Goal: Information Seeking & Learning: Learn about a topic

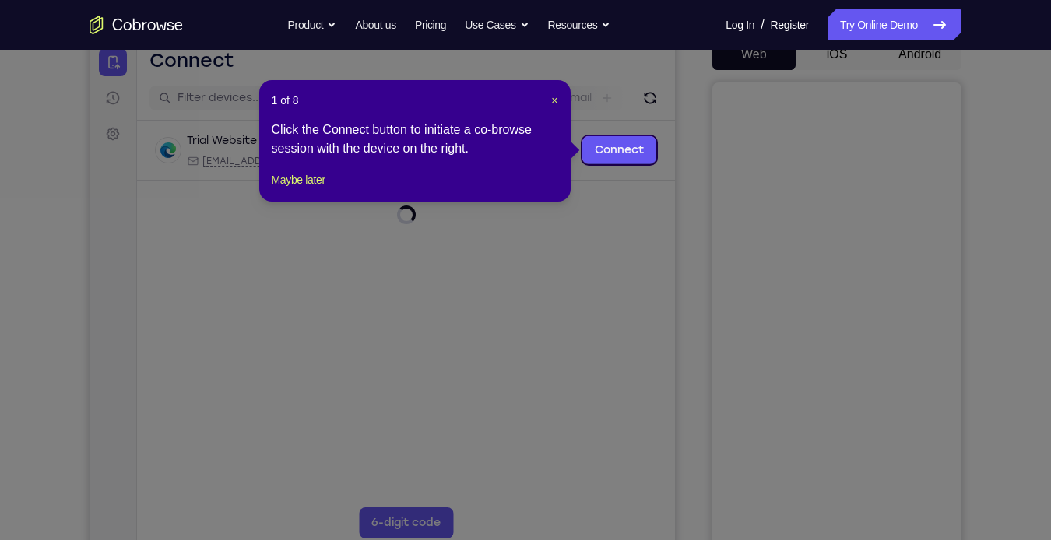
scroll to position [162, 0]
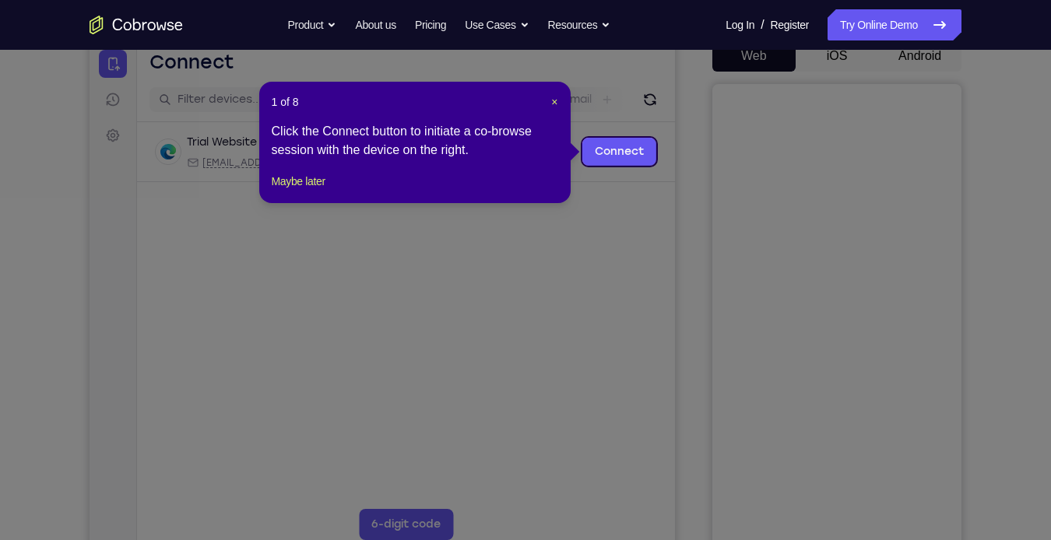
click at [923, 71] on icon at bounding box center [531, 270] width 1063 height 540
click at [554, 98] on span "×" at bounding box center [554, 102] width 6 height 12
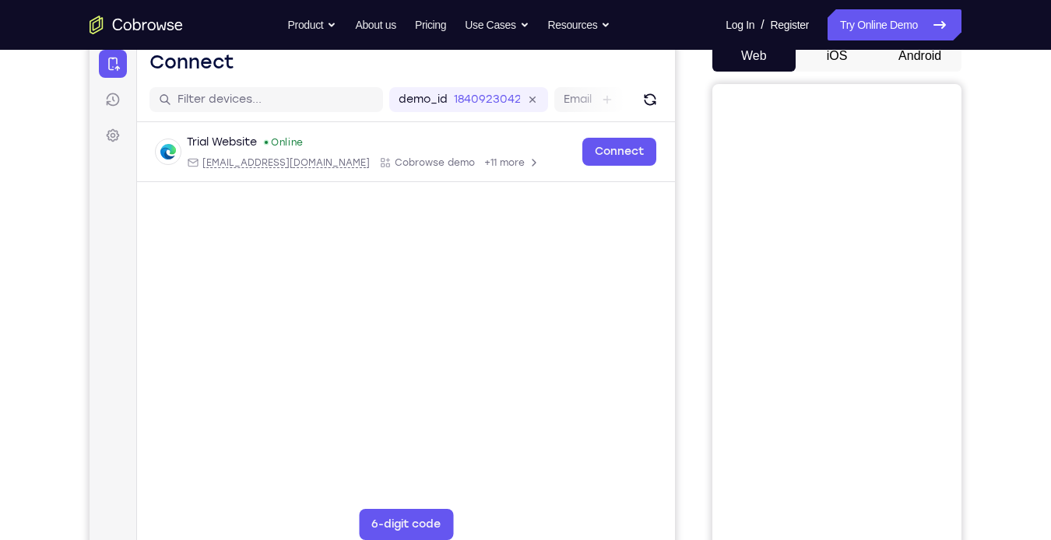
click at [898, 62] on button "Android" at bounding box center [919, 55] width 83 height 31
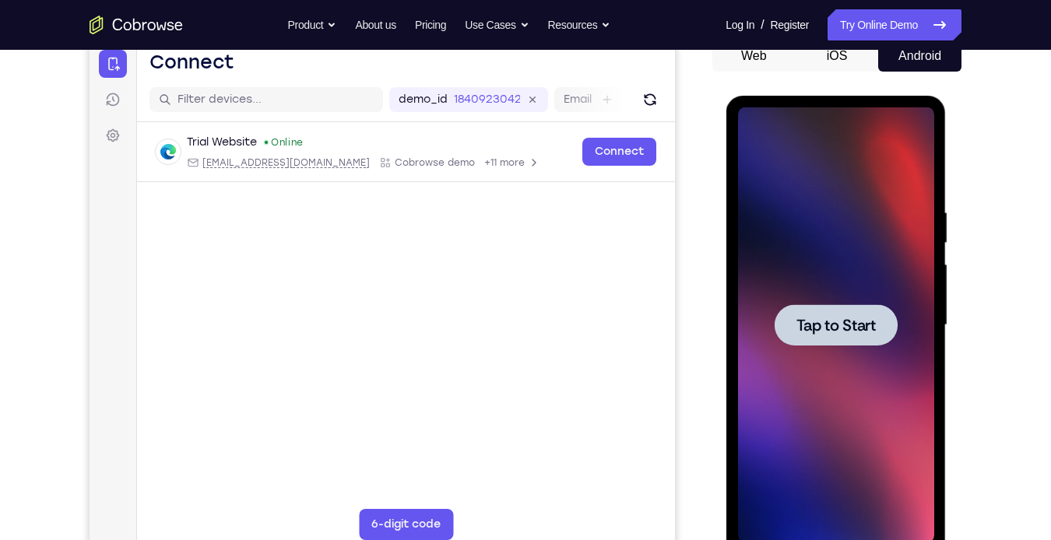
scroll to position [0, 0]
click at [828, 311] on div at bounding box center [835, 324] width 123 height 41
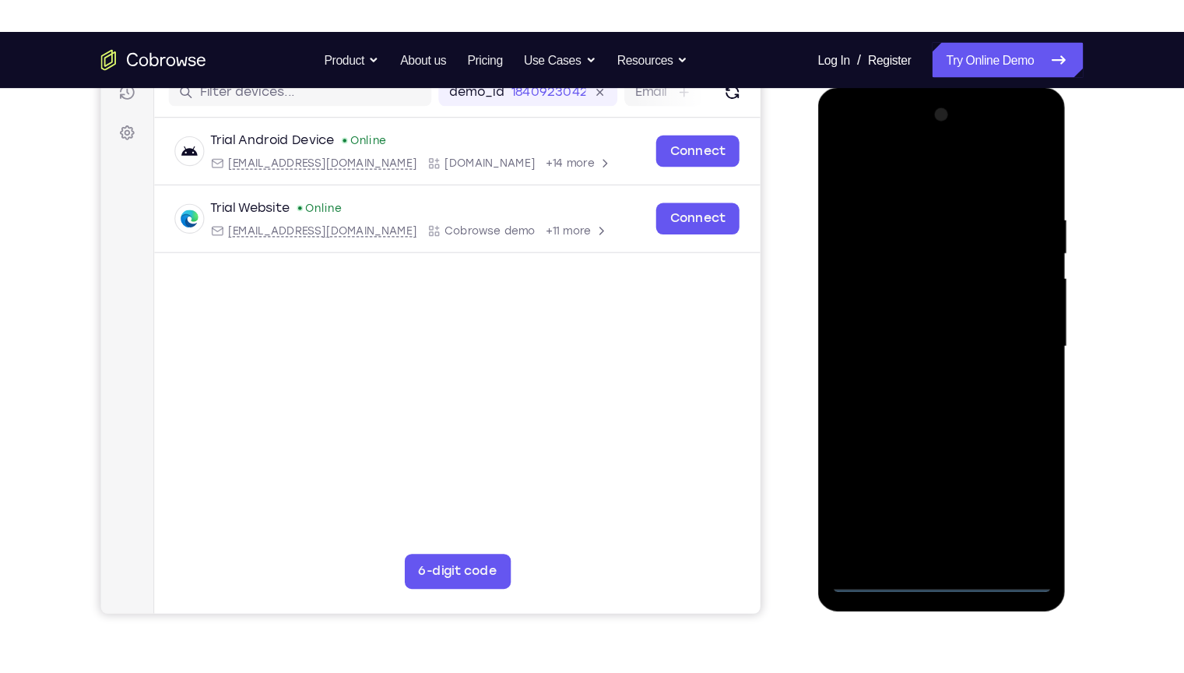
scroll to position [209, 0]
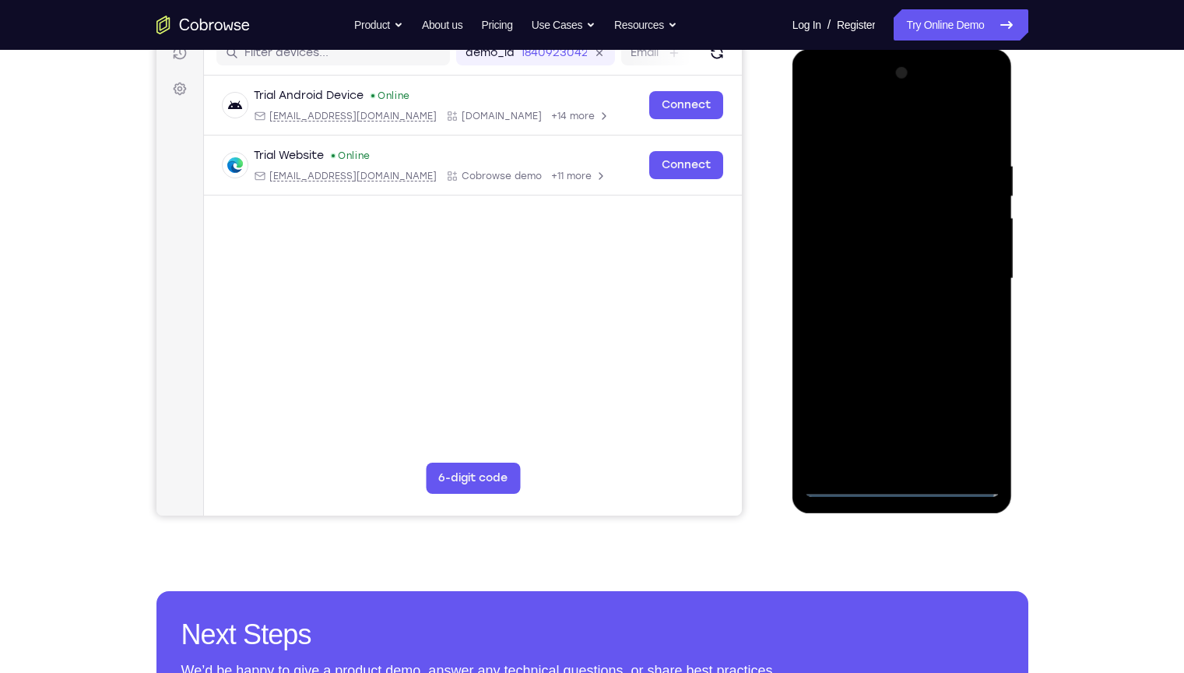
click at [902, 485] on div at bounding box center [902, 279] width 196 height 436
click at [975, 411] on div at bounding box center [902, 279] width 196 height 436
click at [852, 121] on div at bounding box center [902, 279] width 196 height 436
click at [836, 229] on div at bounding box center [902, 279] width 196 height 436
click at [891, 280] on div at bounding box center [902, 279] width 196 height 436
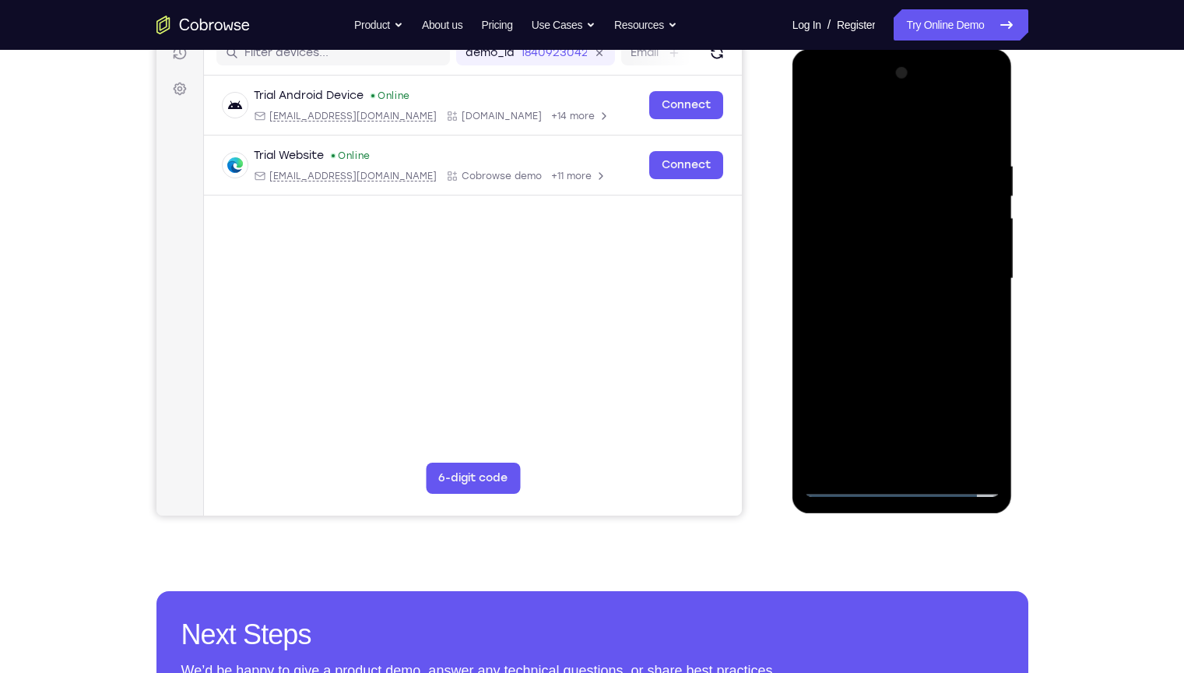
click at [891, 269] on div at bounding box center [902, 279] width 196 height 436
click at [890, 301] on div at bounding box center [902, 279] width 196 height 436
click at [902, 325] on div at bounding box center [902, 279] width 196 height 436
click at [980, 262] on div at bounding box center [902, 279] width 196 height 436
click at [919, 295] on div at bounding box center [902, 279] width 196 height 436
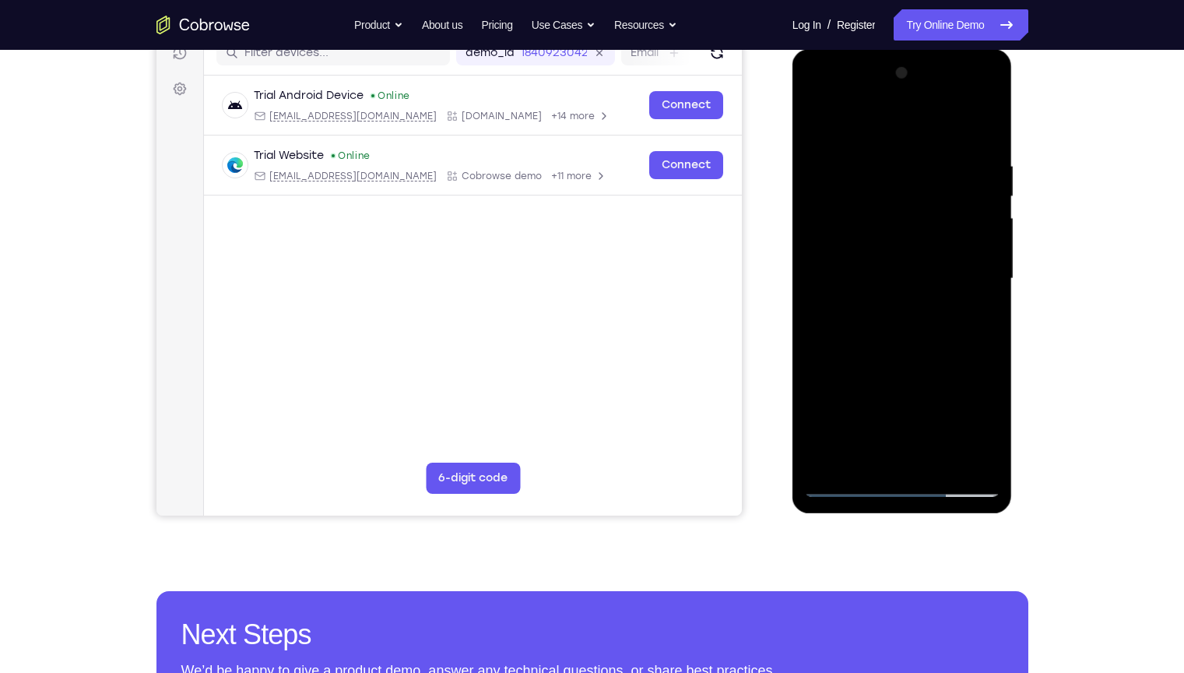
click at [919, 295] on div at bounding box center [902, 279] width 196 height 436
click at [917, 318] on div at bounding box center [902, 279] width 196 height 436
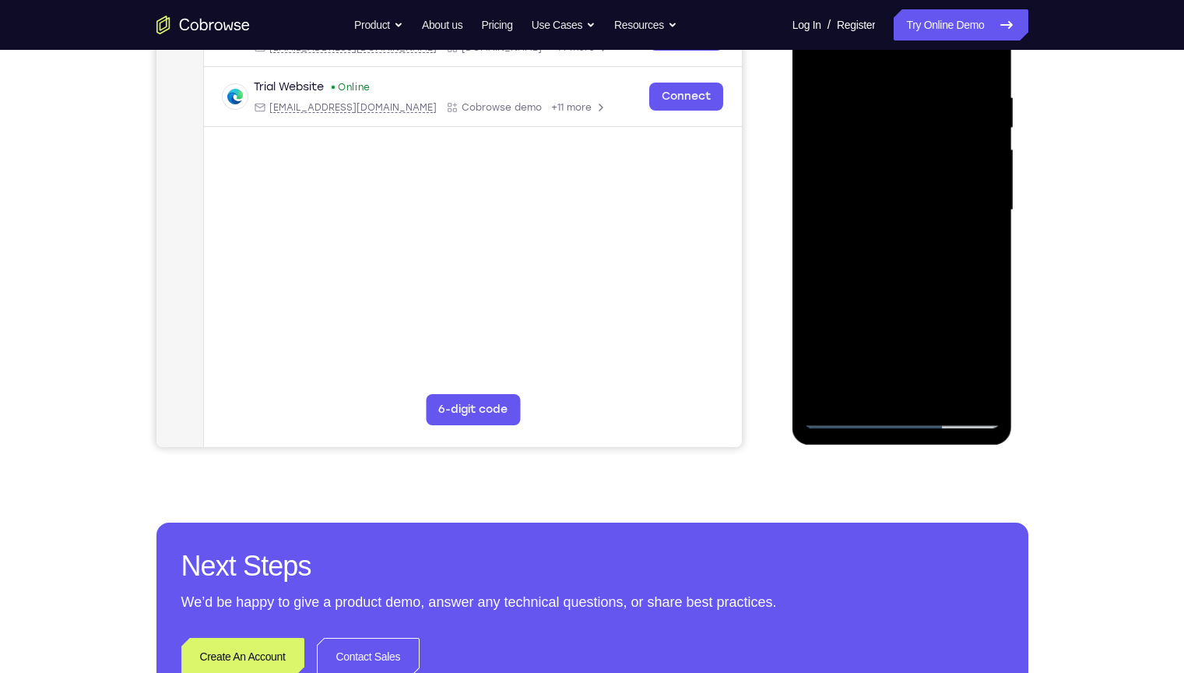
scroll to position [276, 0]
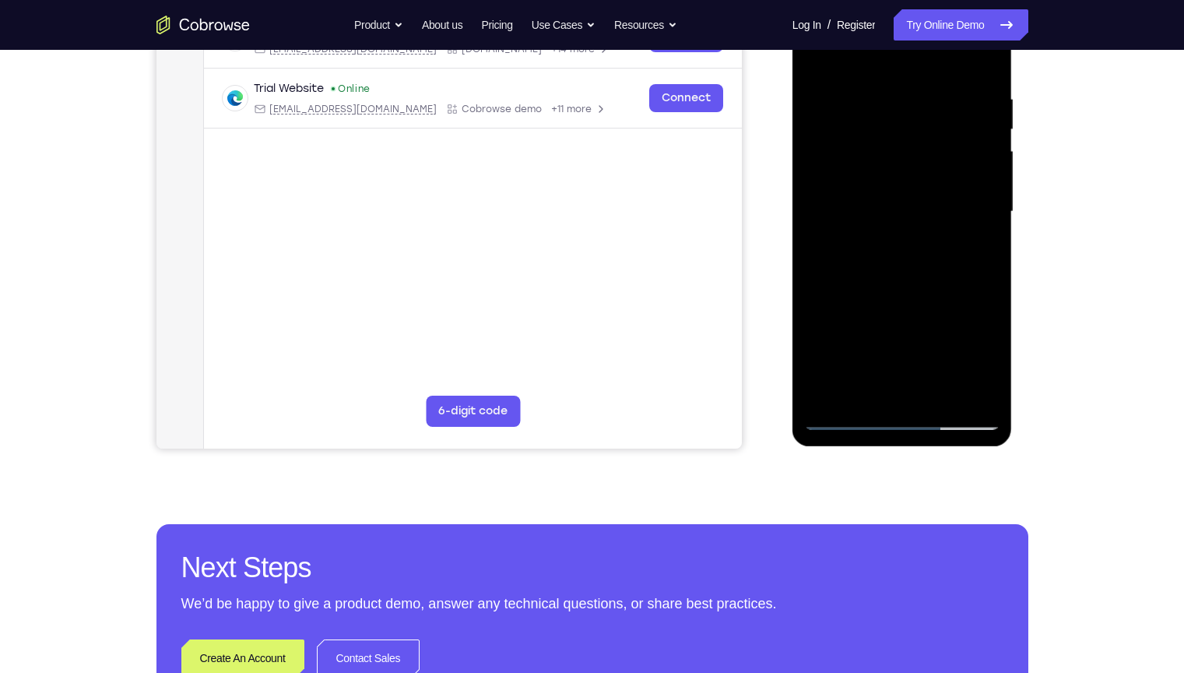
click at [928, 108] on div at bounding box center [902, 212] width 196 height 436
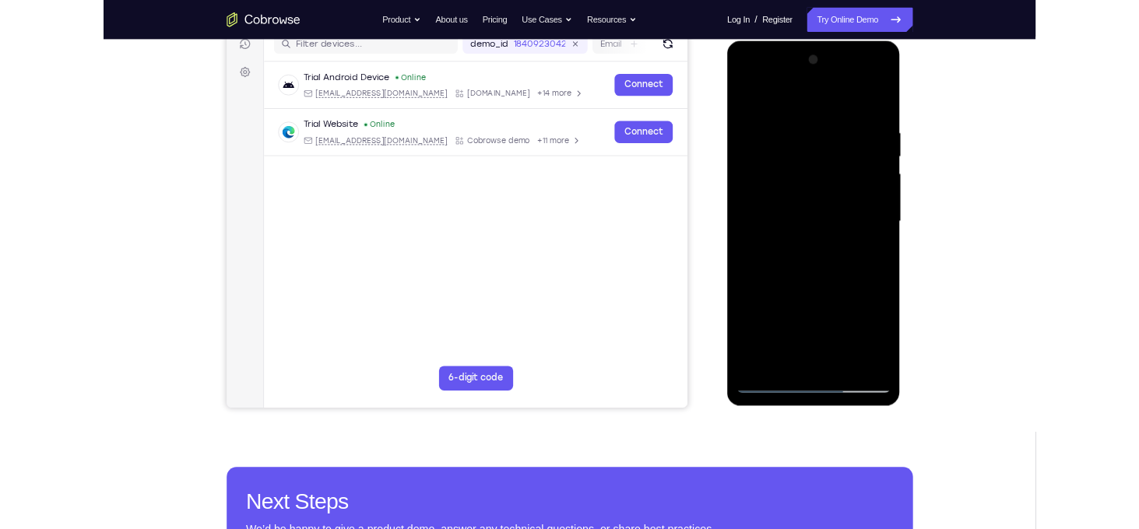
scroll to position [207, 0]
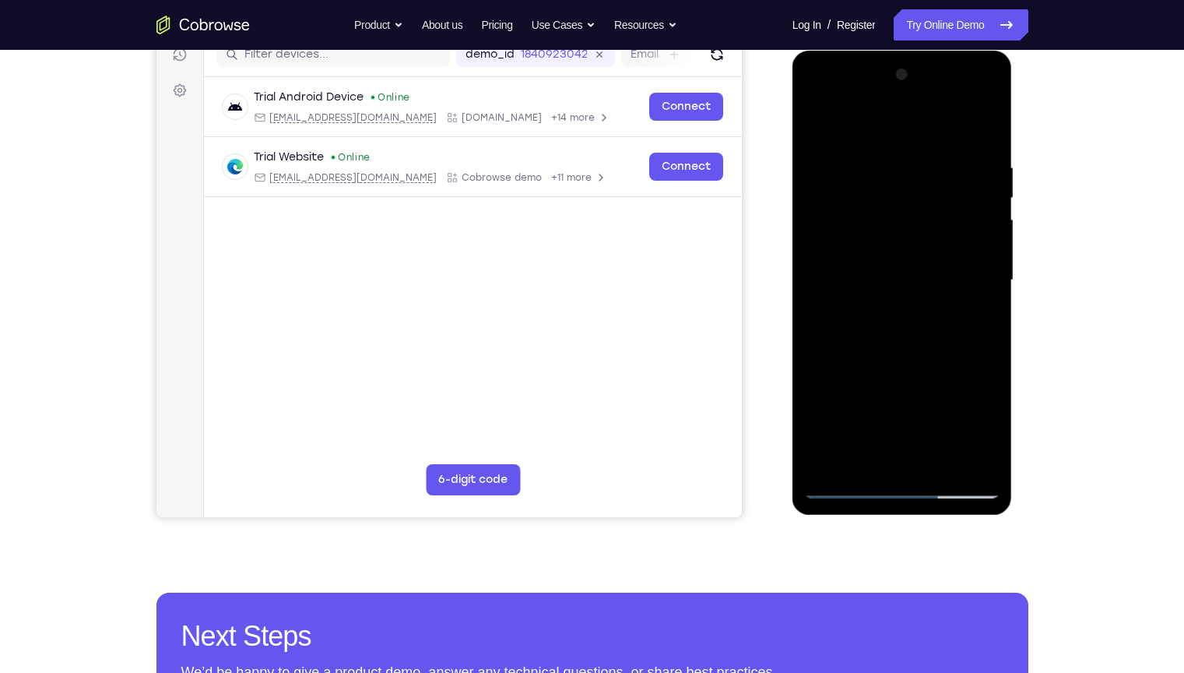
click at [909, 374] on div at bounding box center [902, 280] width 196 height 436
click at [1026, 125] on div at bounding box center [903, 278] width 249 height 479
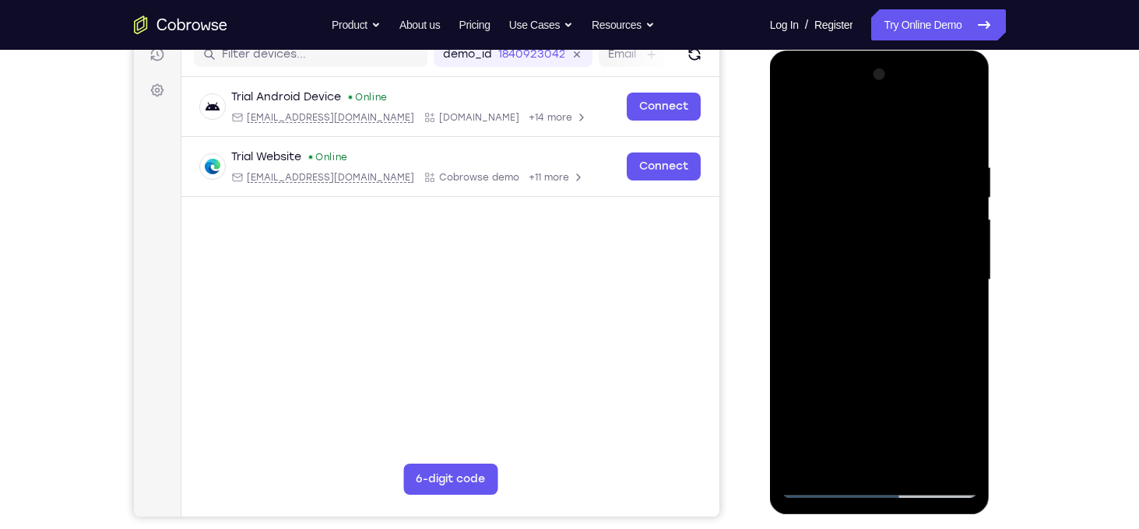
click at [795, 93] on div at bounding box center [880, 280] width 196 height 436
click at [838, 186] on div at bounding box center [880, 280] width 196 height 436
click at [843, 126] on div at bounding box center [880, 280] width 196 height 436
click at [820, 220] on div at bounding box center [880, 280] width 196 height 436
click at [861, 309] on div at bounding box center [880, 280] width 196 height 436
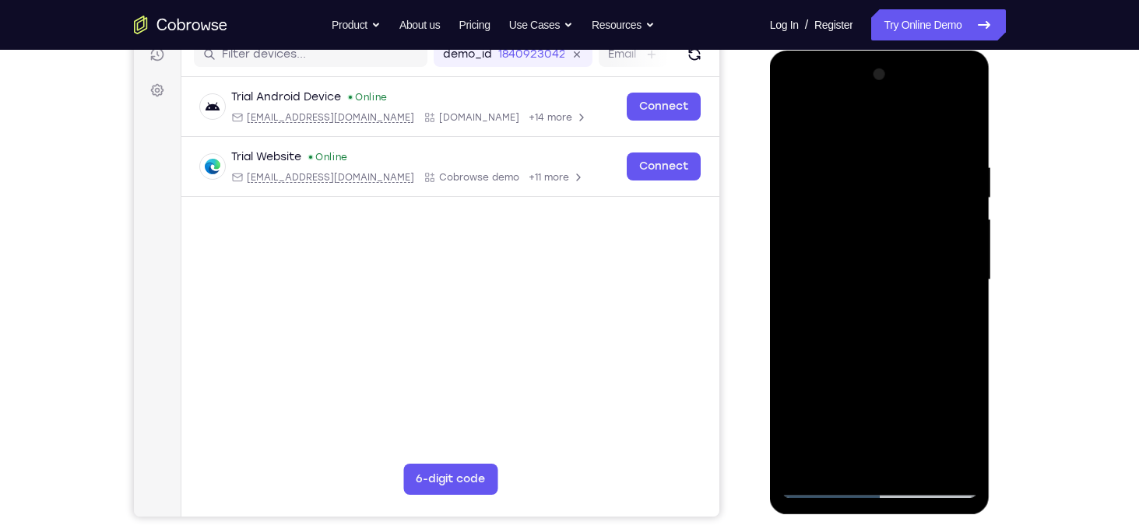
click at [866, 268] on div at bounding box center [880, 280] width 196 height 436
click at [870, 250] on div at bounding box center [880, 280] width 196 height 436
click at [863, 280] on div at bounding box center [880, 280] width 196 height 436
click at [890, 325] on div at bounding box center [880, 280] width 196 height 436
click at [793, 97] on div at bounding box center [880, 280] width 196 height 436
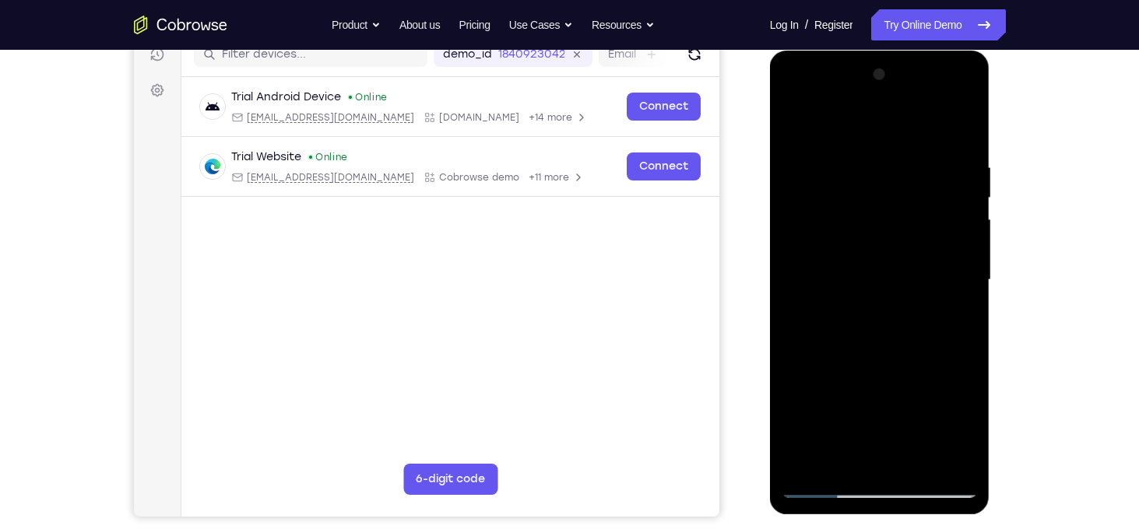
click at [960, 356] on div at bounding box center [880, 280] width 196 height 436
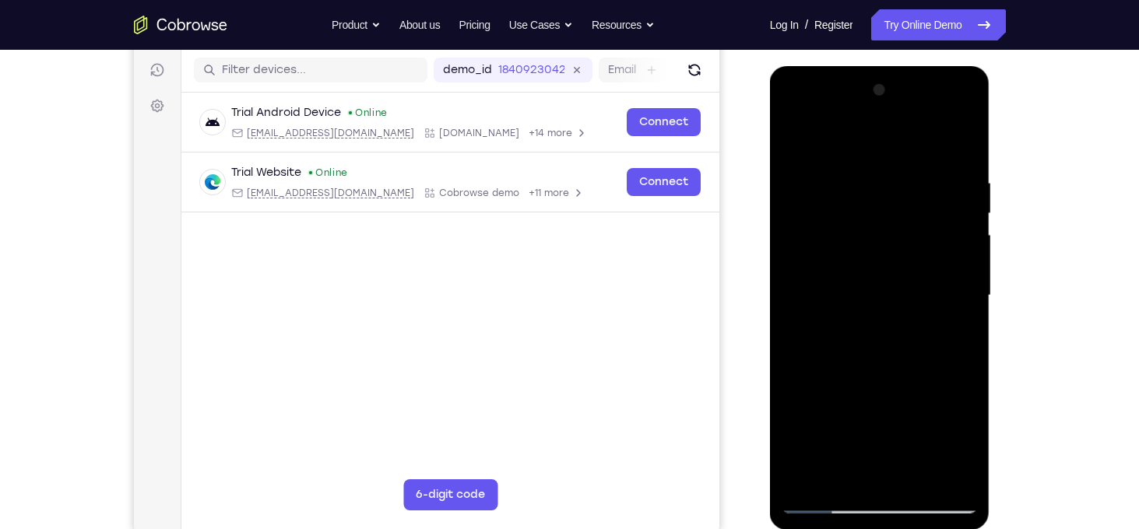
scroll to position [190, 0]
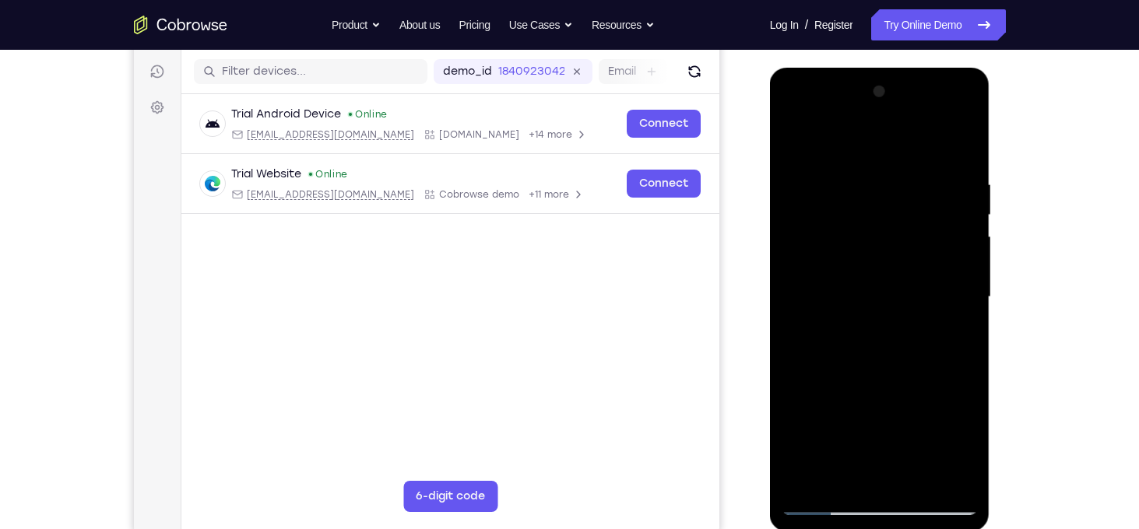
click at [948, 304] on div at bounding box center [880, 297] width 196 height 436
click at [795, 111] on div at bounding box center [880, 297] width 196 height 436
click at [814, 254] on div at bounding box center [880, 297] width 196 height 436
click at [850, 287] on div at bounding box center [880, 297] width 196 height 436
click at [877, 230] on div at bounding box center [880, 297] width 196 height 436
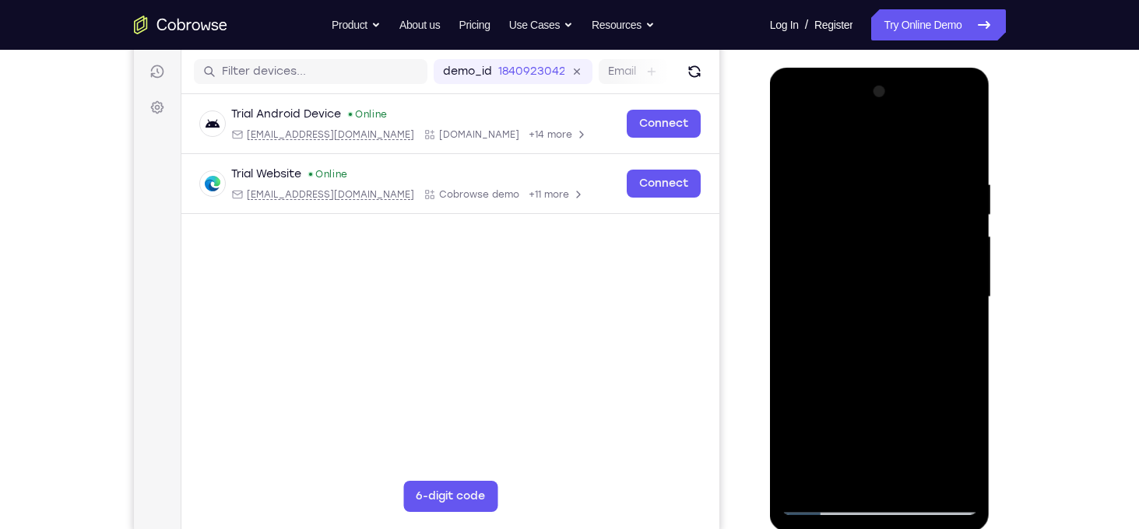
scroll to position [239, 0]
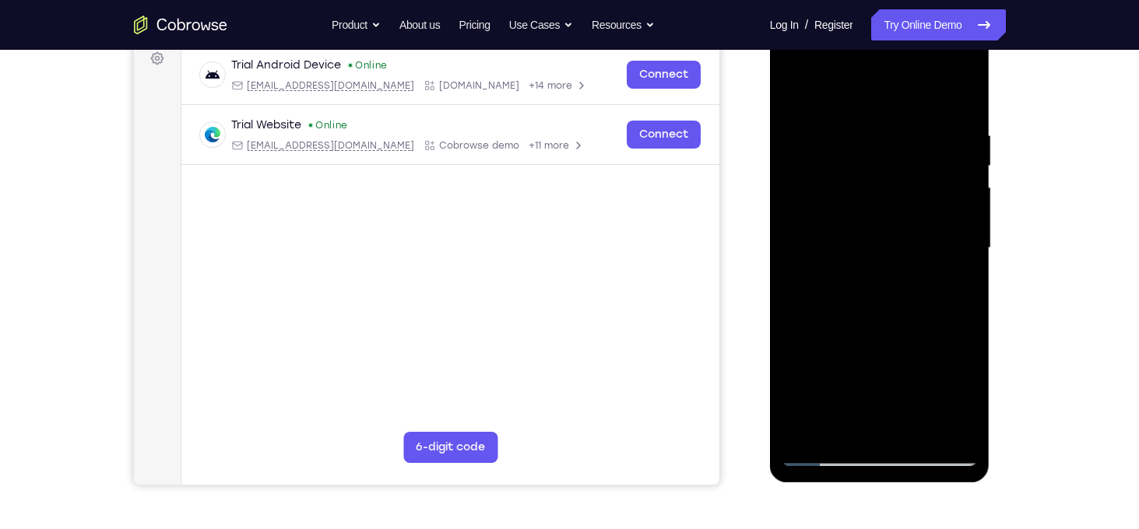
click at [867, 240] on div at bounding box center [880, 248] width 196 height 436
click at [866, 260] on div at bounding box center [880, 248] width 196 height 436
click at [870, 283] on div at bounding box center [880, 248] width 196 height 436
click at [915, 193] on div at bounding box center [880, 248] width 196 height 436
click at [1000, 86] on div at bounding box center [881, 246] width 249 height 479
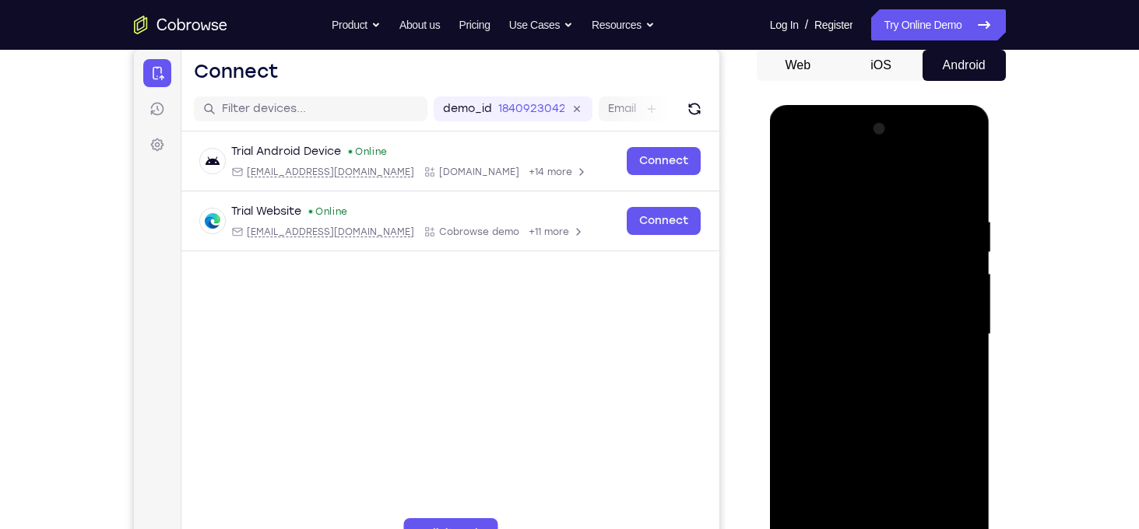
scroll to position [154, 0]
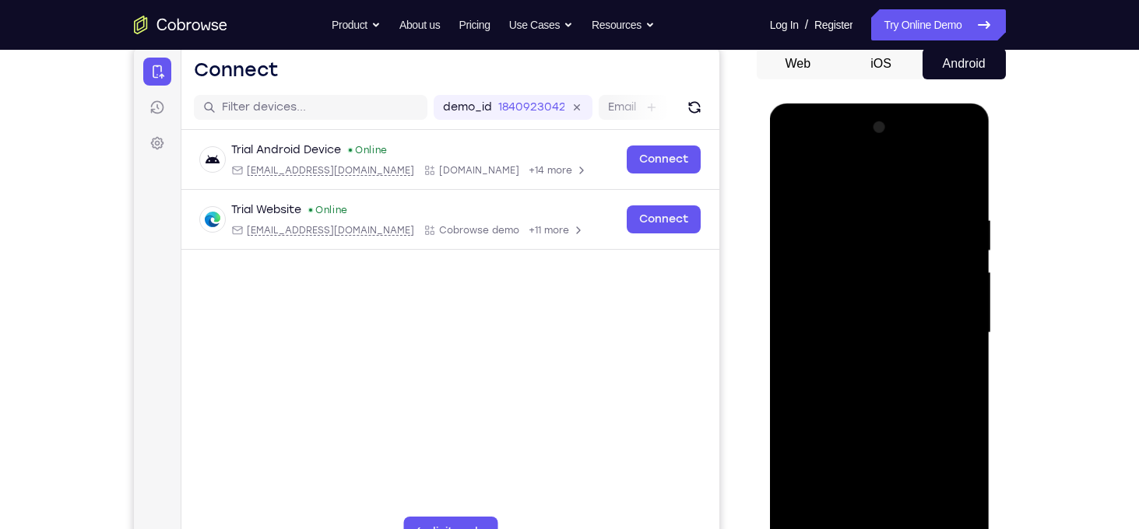
click at [792, 147] on div at bounding box center [880, 333] width 196 height 436
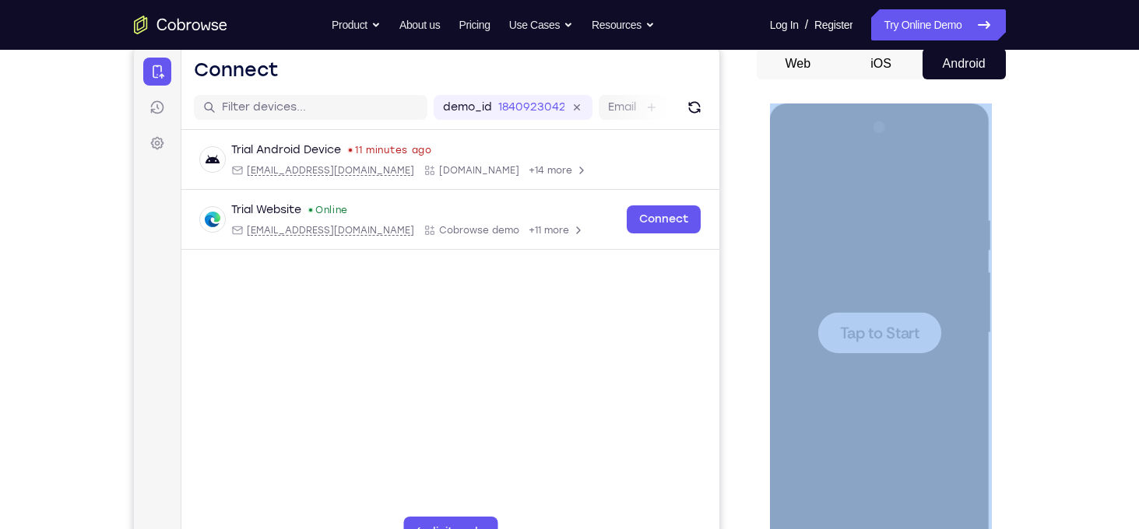
drag, startPoint x: 1029, startPoint y: 90, endPoint x: 993, endPoint y: 275, distance: 188.9
click at [993, 275] on div "Your Support Agent Your Customer Web iOS Android Next Steps We’d be happy to gi…" at bounding box center [570, 409] width 997 height 1027
click at [1050, 155] on div "Your Support Agent Your Customer Web iOS Android Next Steps We’d be happy to gi…" at bounding box center [569, 409] width 1139 height 1027
